Goal: Transaction & Acquisition: Purchase product/service

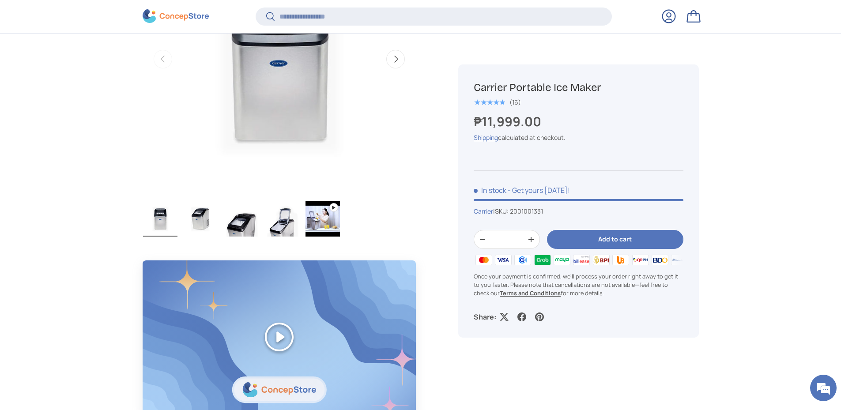
scroll to position [513, 0]
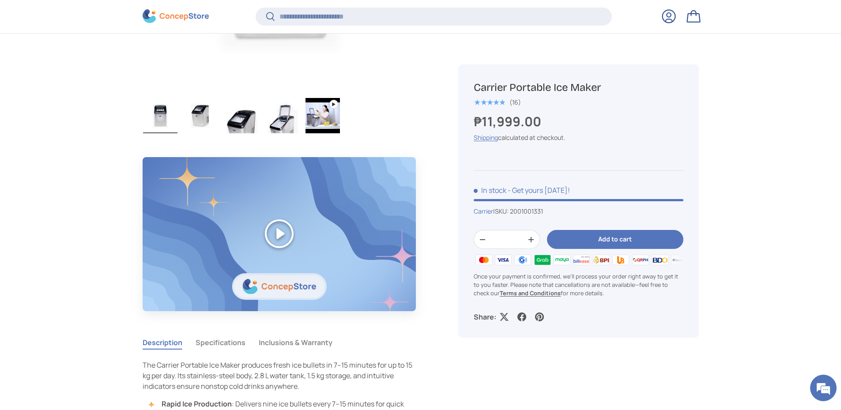
click at [198, 121] on img "Gallery Viewer" at bounding box center [201, 115] width 34 height 35
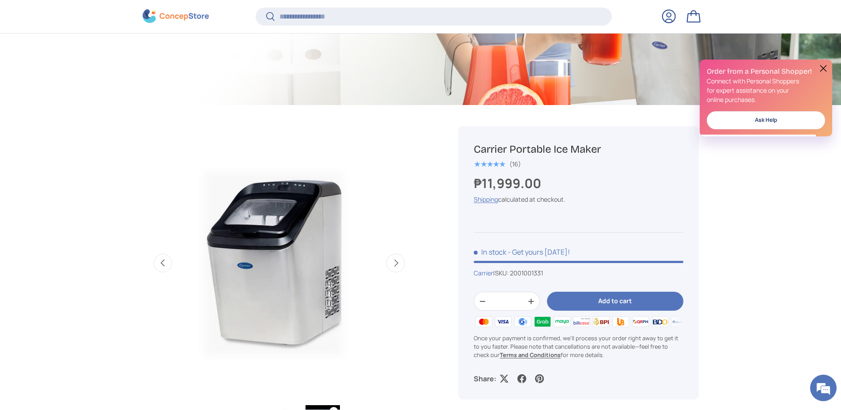
scroll to position [307, 0]
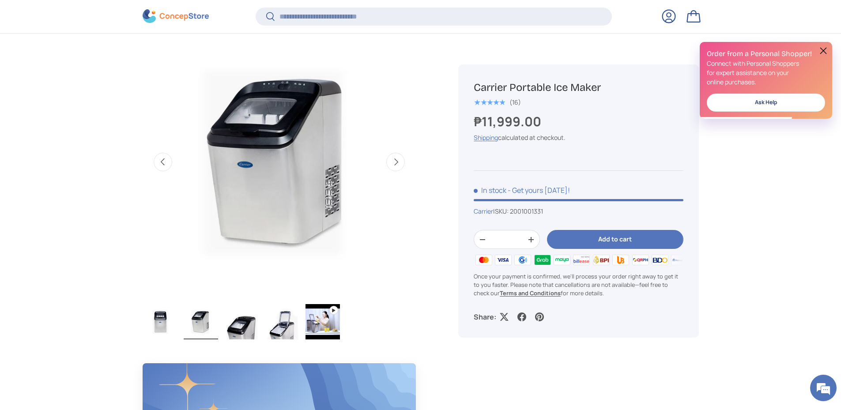
click at [397, 162] on button "Next" at bounding box center [395, 162] width 19 height 19
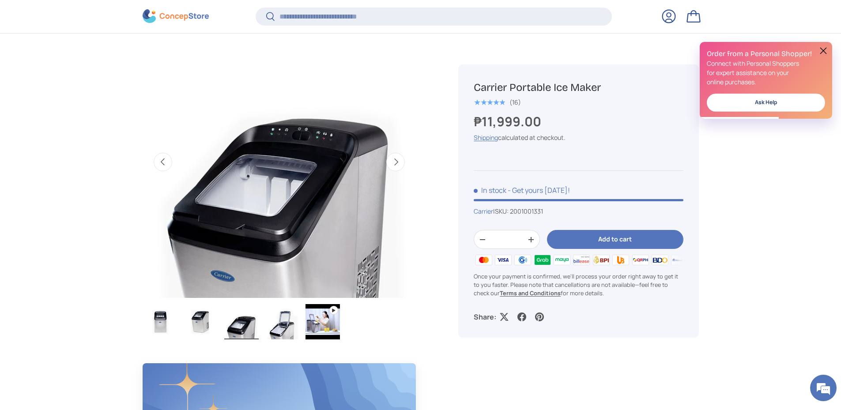
click at [397, 162] on button "Next" at bounding box center [395, 162] width 19 height 19
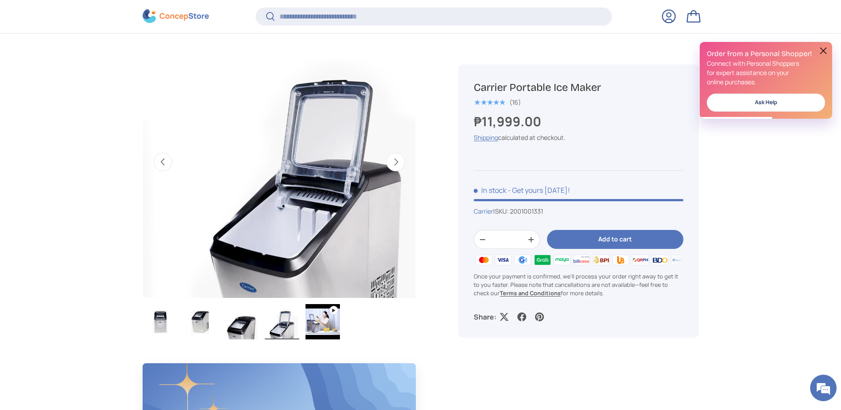
scroll to position [0, 834]
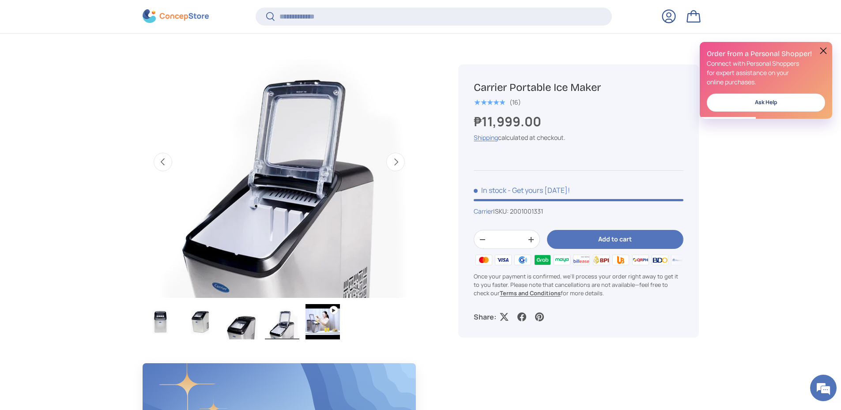
click at [397, 162] on button "Next" at bounding box center [395, 162] width 19 height 19
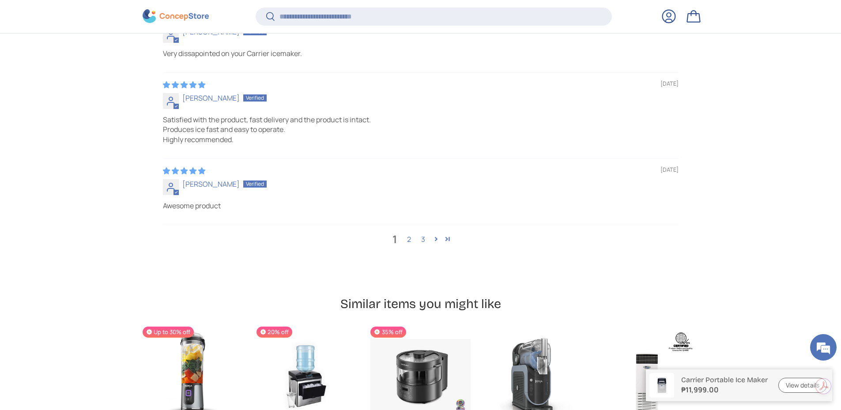
scroll to position [2780, 0]
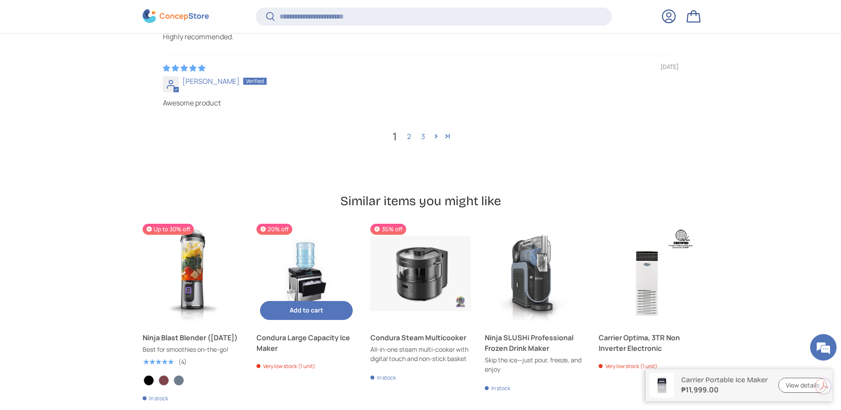
click at [304, 275] on link "Condura Large Capacity Ice Maker" at bounding box center [307, 274] width 100 height 100
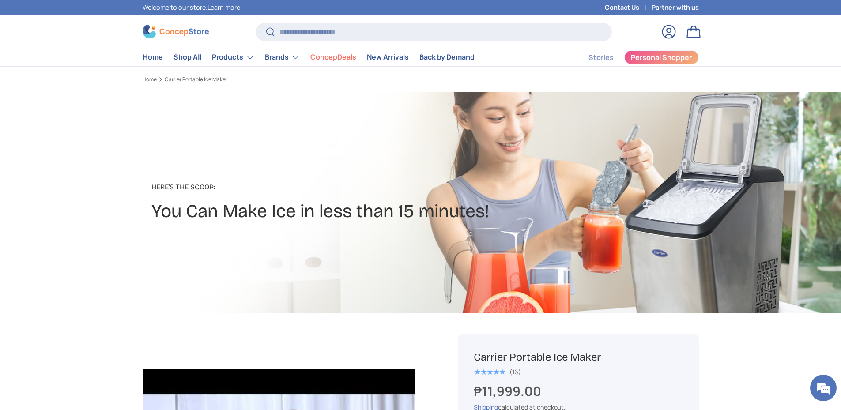
scroll to position [206, 0]
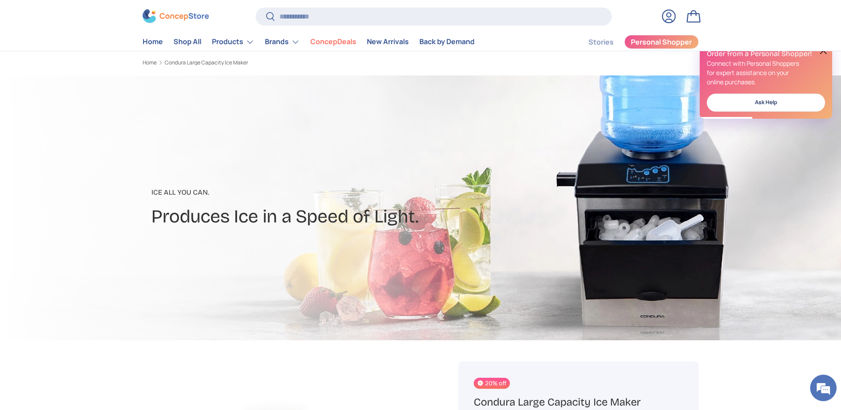
scroll to position [2, 0]
